Goal: Find specific page/section: Find specific page/section

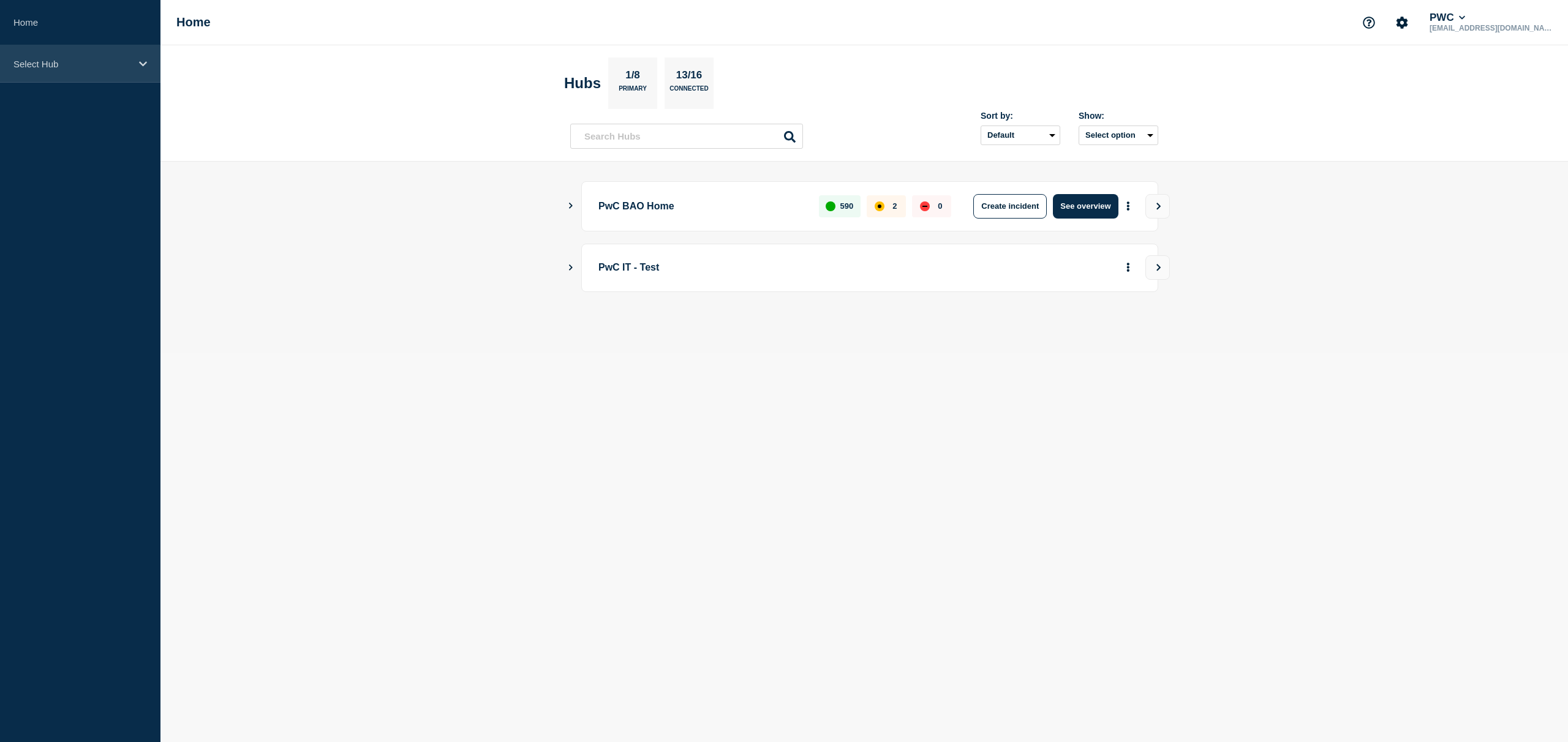
click at [146, 69] on div "Select Hub" at bounding box center [80, 64] width 160 height 37
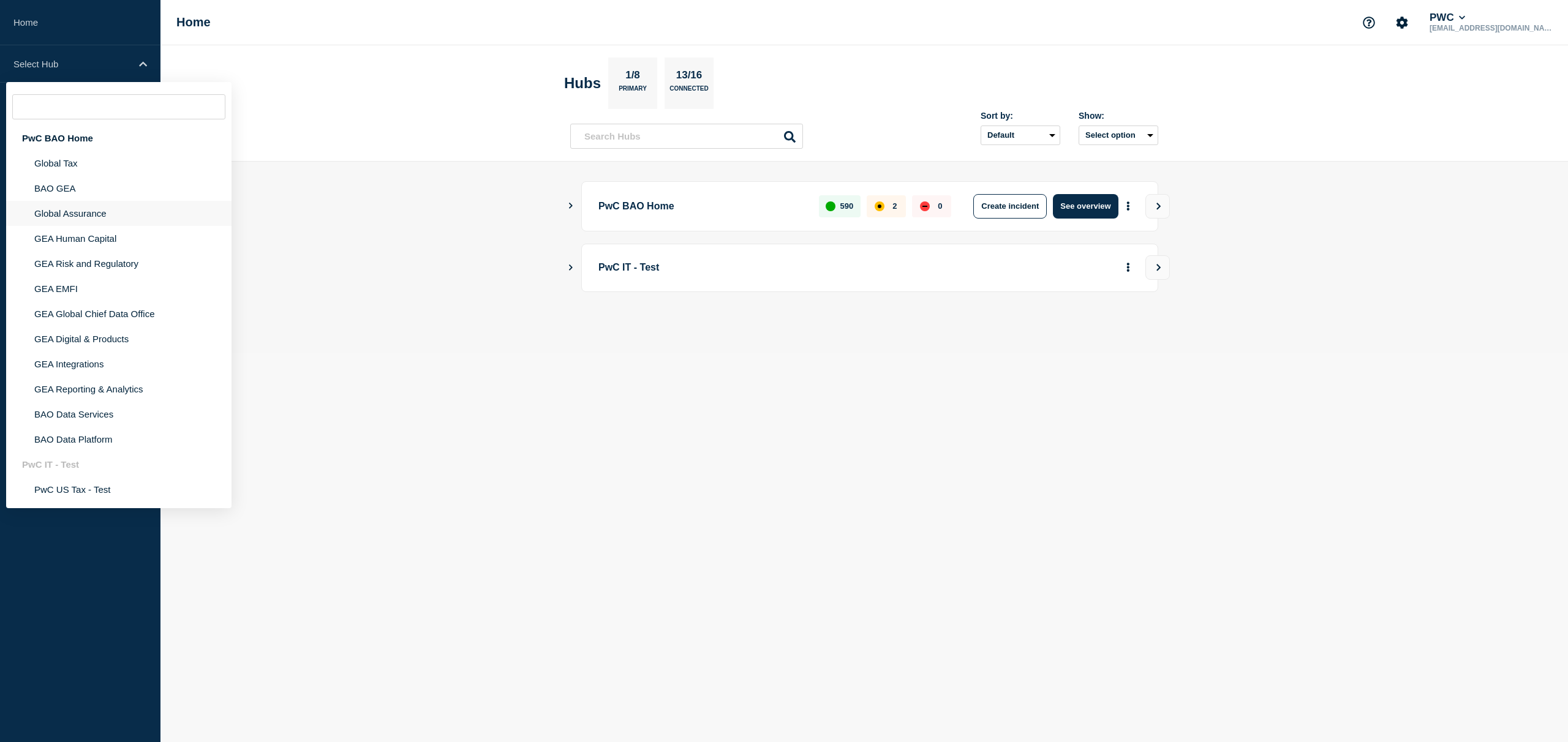
click at [79, 226] on li "Global Assurance" at bounding box center [118, 238] width 225 height 25
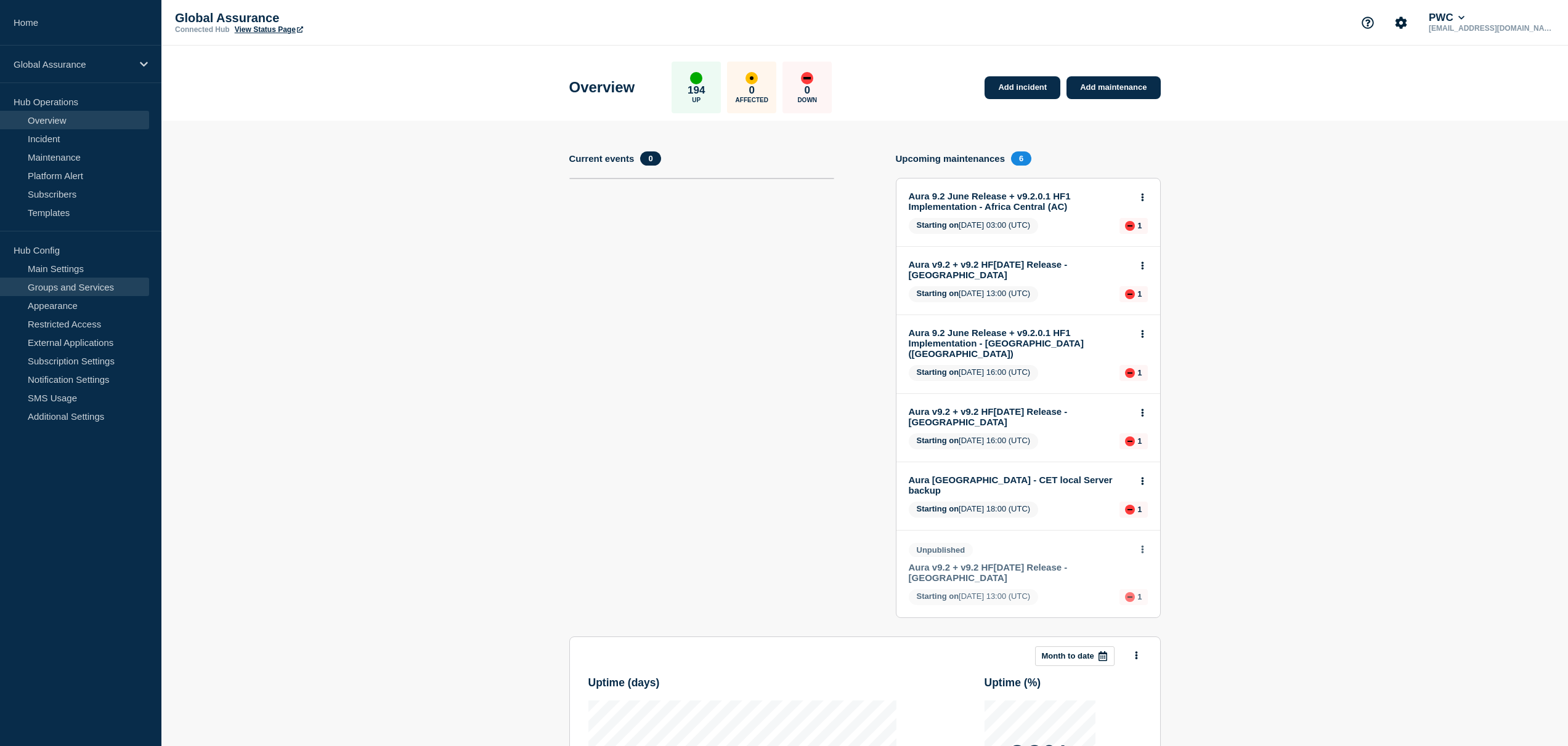
click at [90, 283] on link "Groups and Services" at bounding box center [74, 287] width 149 height 19
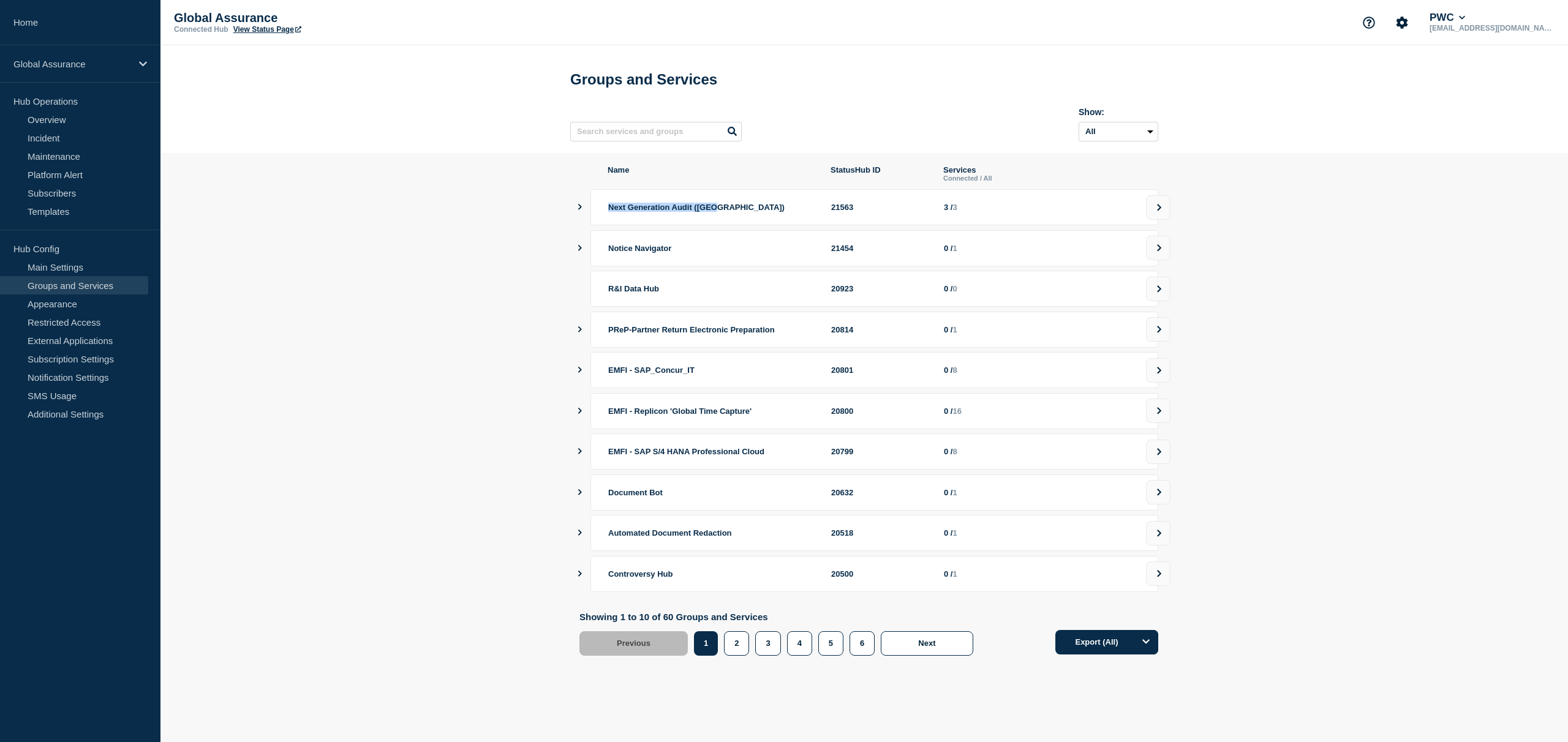
drag, startPoint x: 610, startPoint y: 214, endPoint x: 731, endPoint y: 214, distance: 121.0
click at [731, 212] on div "Next Generation Audit (NGA)" at bounding box center [712, 207] width 208 height 9
click at [578, 210] on icon "showServices" at bounding box center [579, 207] width 8 height 6
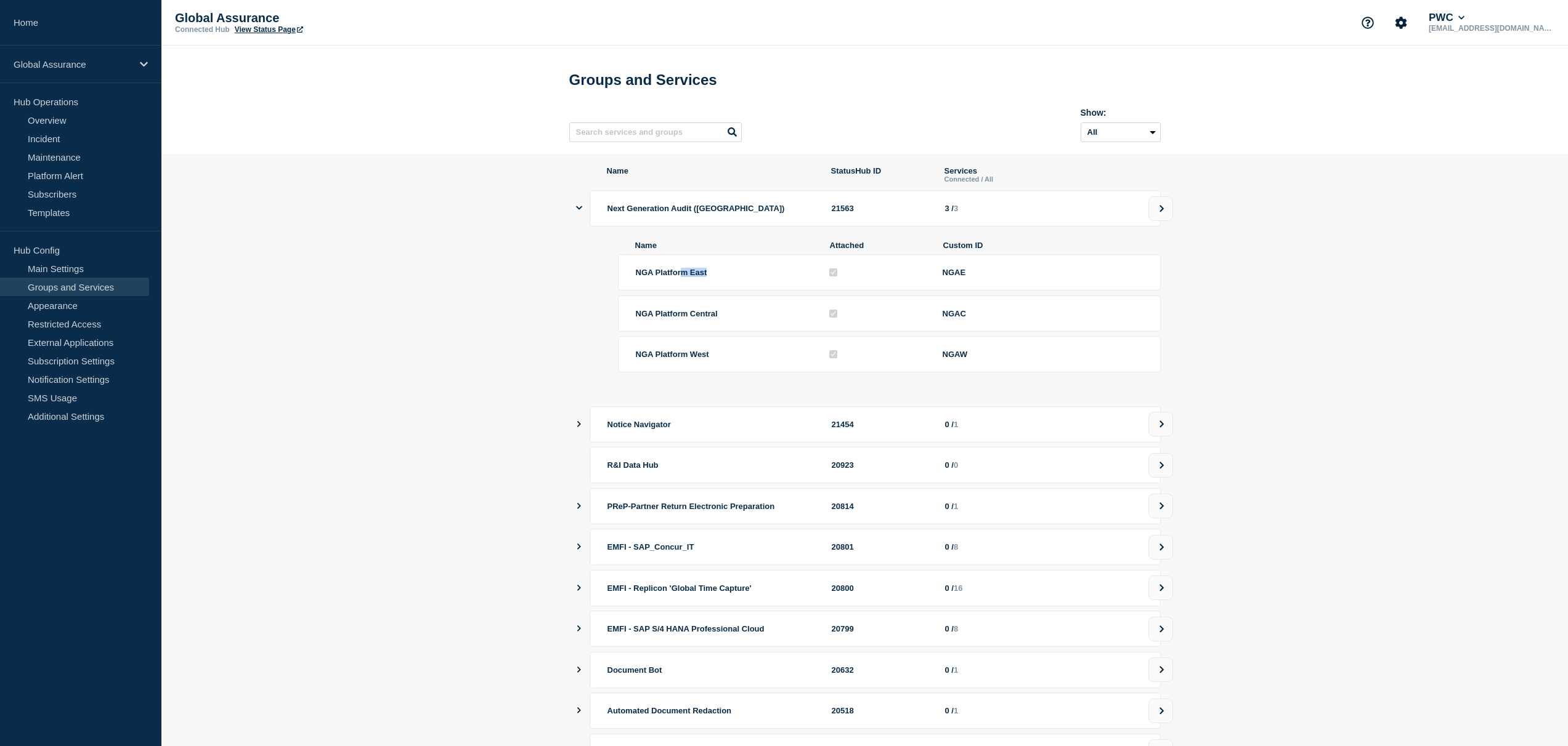
drag, startPoint x: 681, startPoint y: 283, endPoint x: 738, endPoint y: 282, distance: 57.0
click at [739, 277] on div "NGA Platform East" at bounding box center [724, 272] width 176 height 9
drag, startPoint x: 685, startPoint y: 322, endPoint x: 738, endPoint y: 319, distance: 53.1
click at [738, 319] on div "NGA Platform Central" at bounding box center [724, 314] width 176 height 9
click at [515, 365] on section "Name StatusHub ID Services Connected / All Next Generation Audit (NGA) 21563 3 …" at bounding box center [865, 503] width 1407 height 699
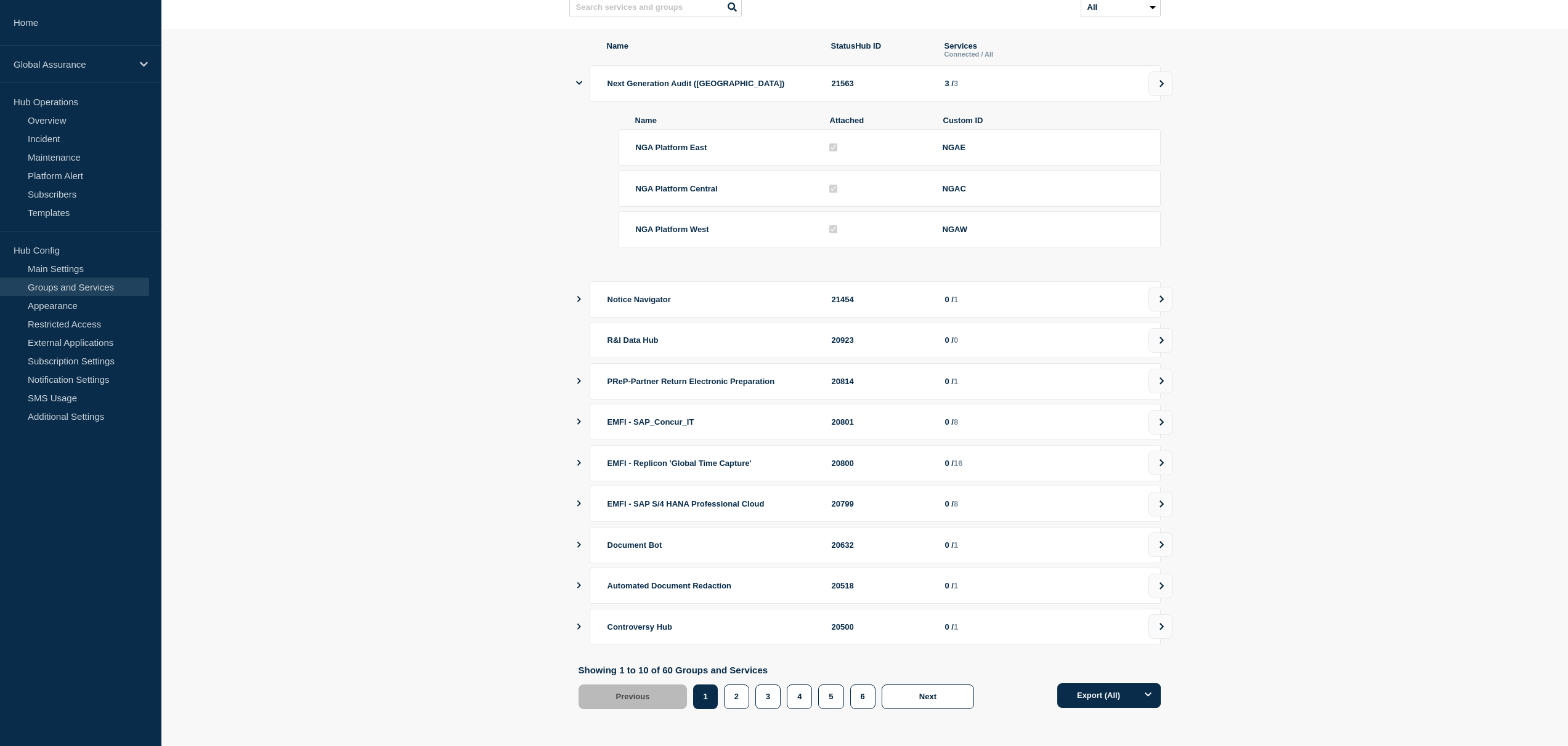
scroll to position [137, 0]
click at [758, 691] on button "3" at bounding box center [768, 697] width 25 height 24
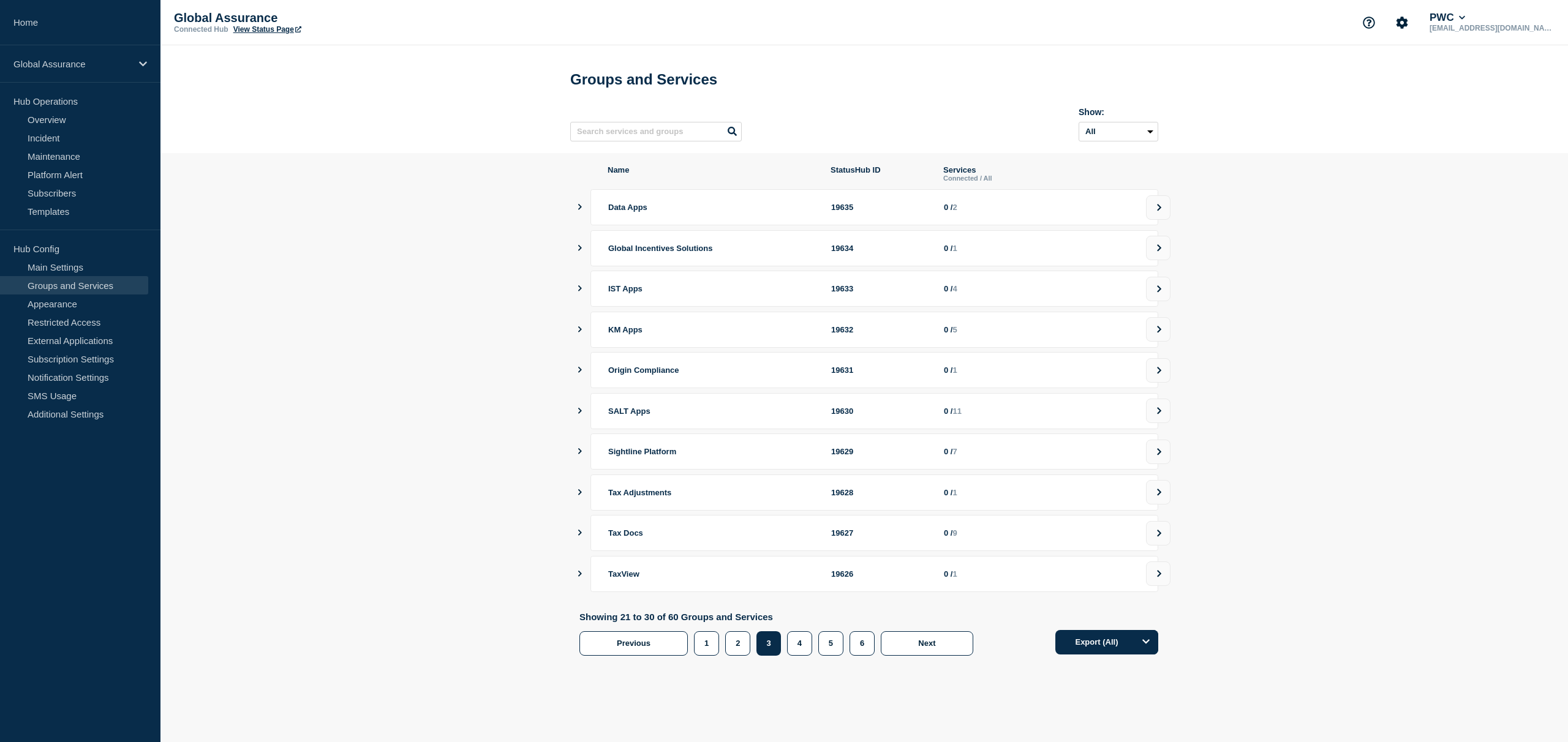
click at [1260, 310] on section "Name StatusHub ID Services Connected / All Data Apps 19635 0 / 2 Global Incenti…" at bounding box center [864, 413] width 1408 height 521
click at [577, 455] on icon "showServices" at bounding box center [579, 452] width 8 height 6
click at [579, 453] on icon "showServices" at bounding box center [580, 451] width 6 height 4
click at [582, 428] on button "showServices" at bounding box center [580, 411] width 6 height 36
click at [581, 415] on icon "showServices" at bounding box center [580, 410] width 6 height 8
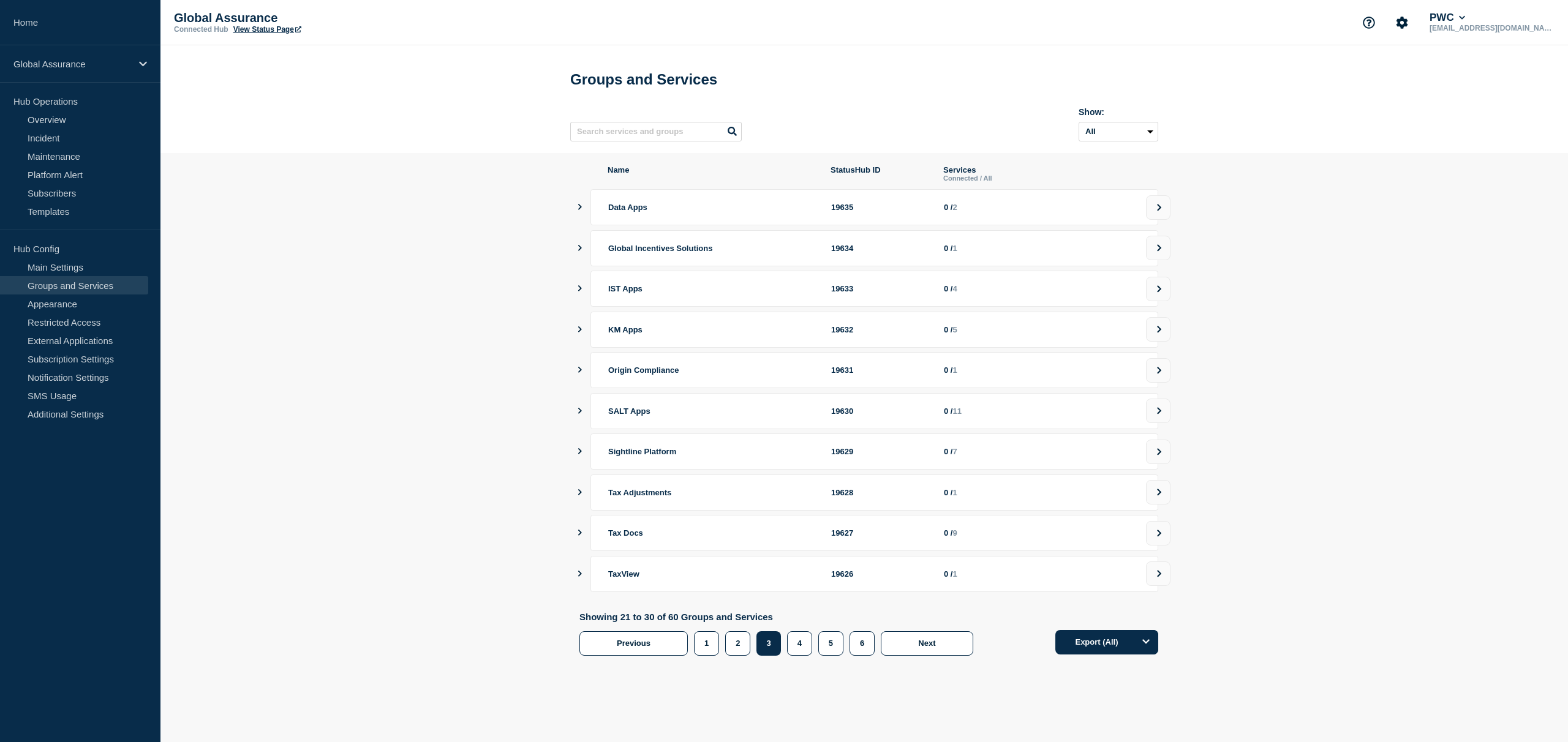
click at [578, 451] on button "showServices" at bounding box center [580, 452] width 6 height 36
drag, startPoint x: 578, startPoint y: 456, endPoint x: 579, endPoint y: 436, distance: 20.0
click at [578, 455] on icon "showServices" at bounding box center [580, 451] width 6 height 8
click at [579, 428] on button "showServices" at bounding box center [580, 411] width 6 height 36
drag, startPoint x: 579, startPoint y: 420, endPoint x: 581, endPoint y: 439, distance: 19.1
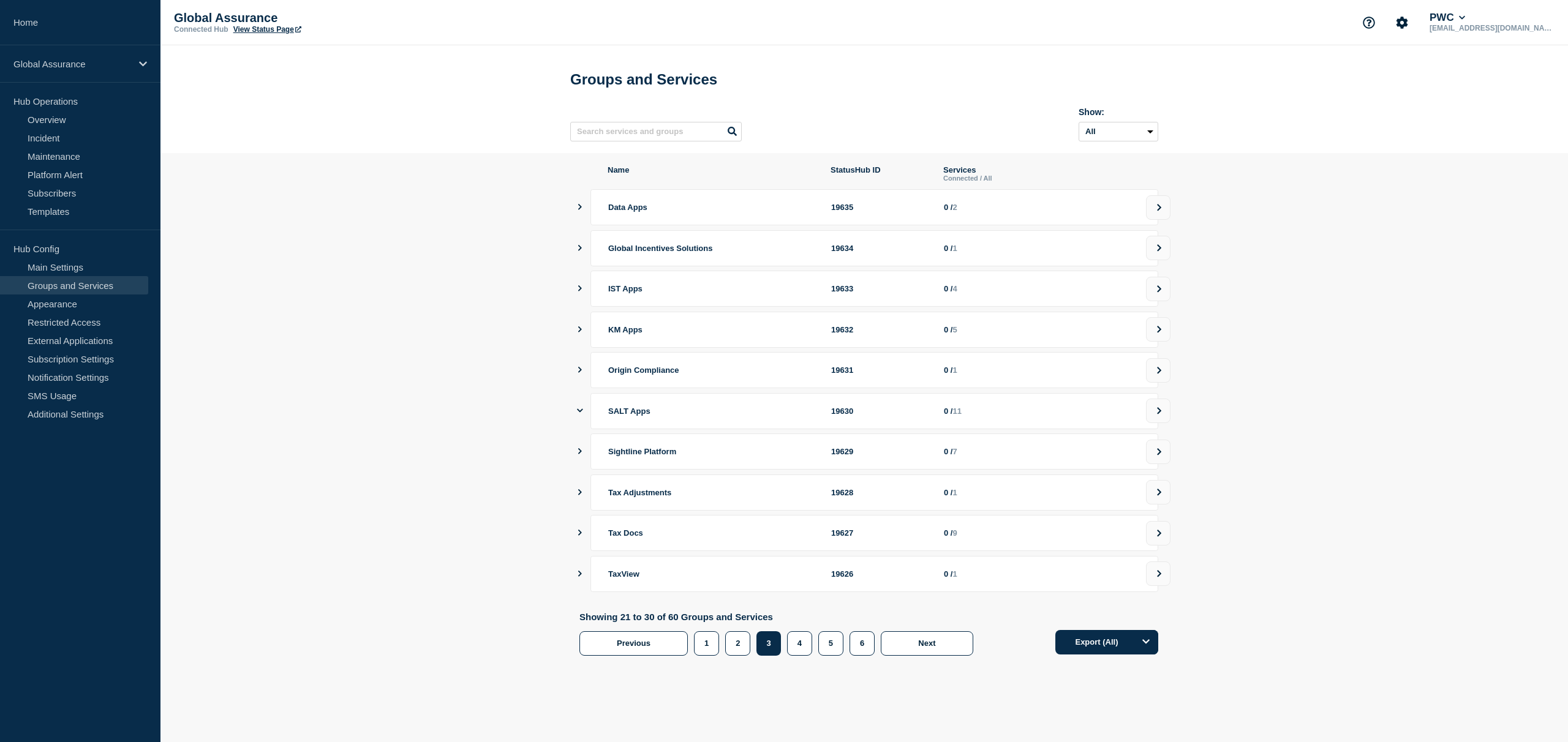
click at [579, 415] on icon "showServices" at bounding box center [580, 410] width 6 height 8
click at [578, 455] on icon "showServices" at bounding box center [579, 452] width 8 height 6
click at [581, 451] on button "showServices" at bounding box center [580, 452] width 6 height 36
click at [581, 427] on button "showServices" at bounding box center [580, 411] width 6 height 36
click at [581, 415] on icon "showServices" at bounding box center [580, 410] width 6 height 8
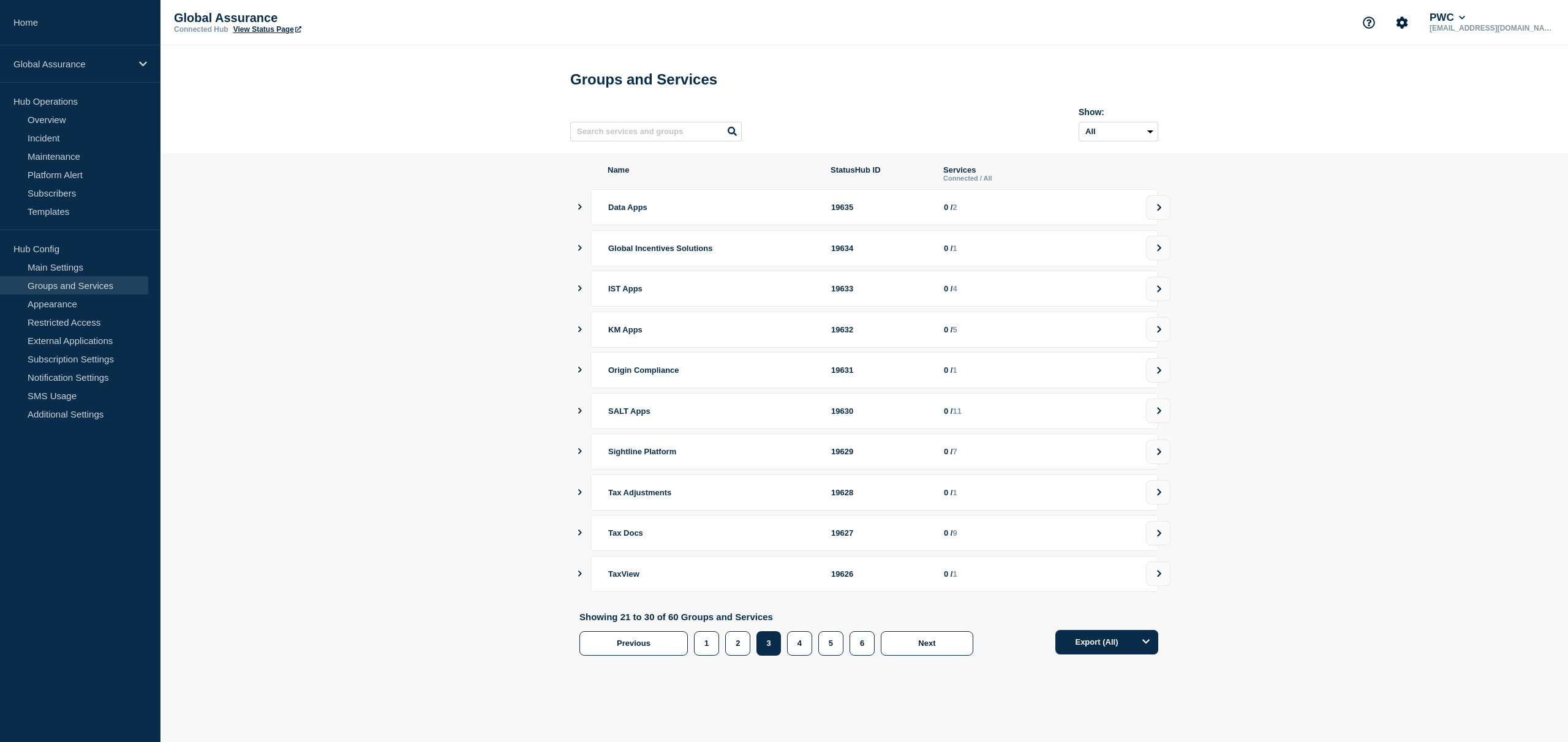
click at [1007, 631] on div "Showing 21 to 30 of 60 Groups and Services Previous Page 1 Page 2 Page 3 Page 4…" at bounding box center [868, 634] width 578 height 44
